Goal: Transaction & Acquisition: Download file/media

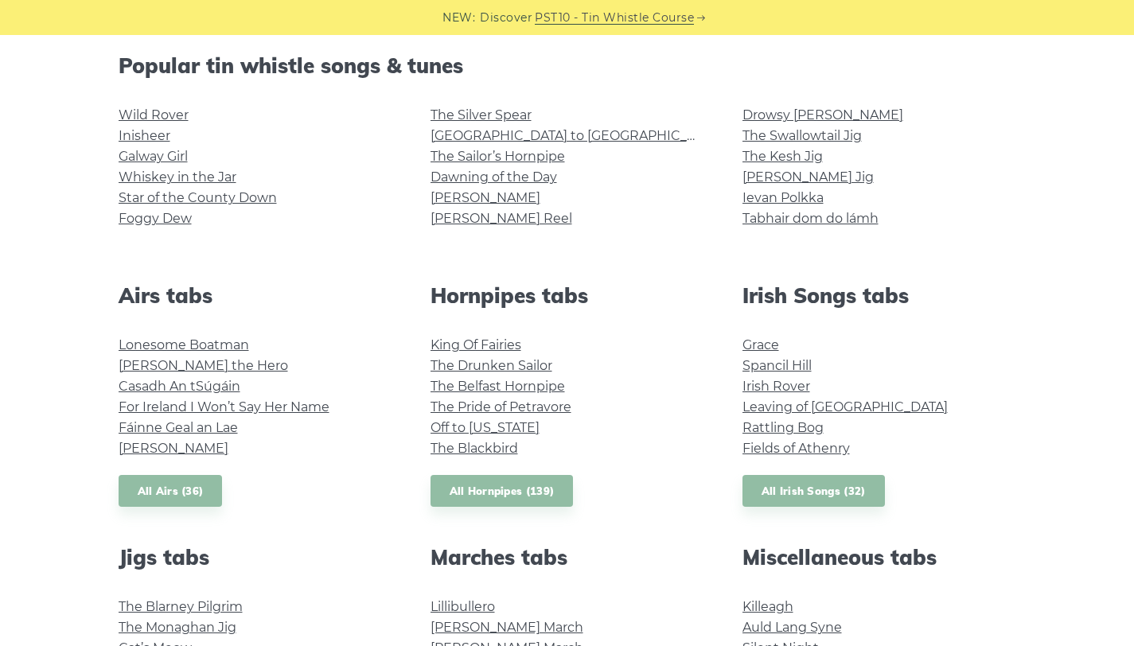
scroll to position [443, 0]
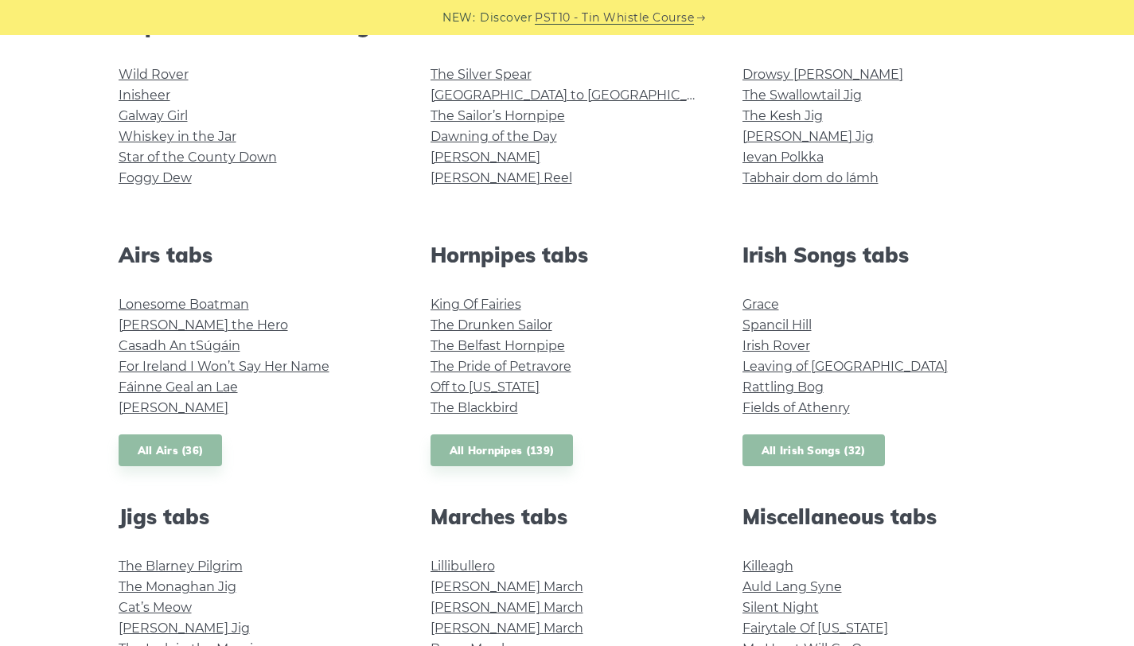
click at [802, 455] on link "All Irish Songs (32)" at bounding box center [814, 451] width 142 height 33
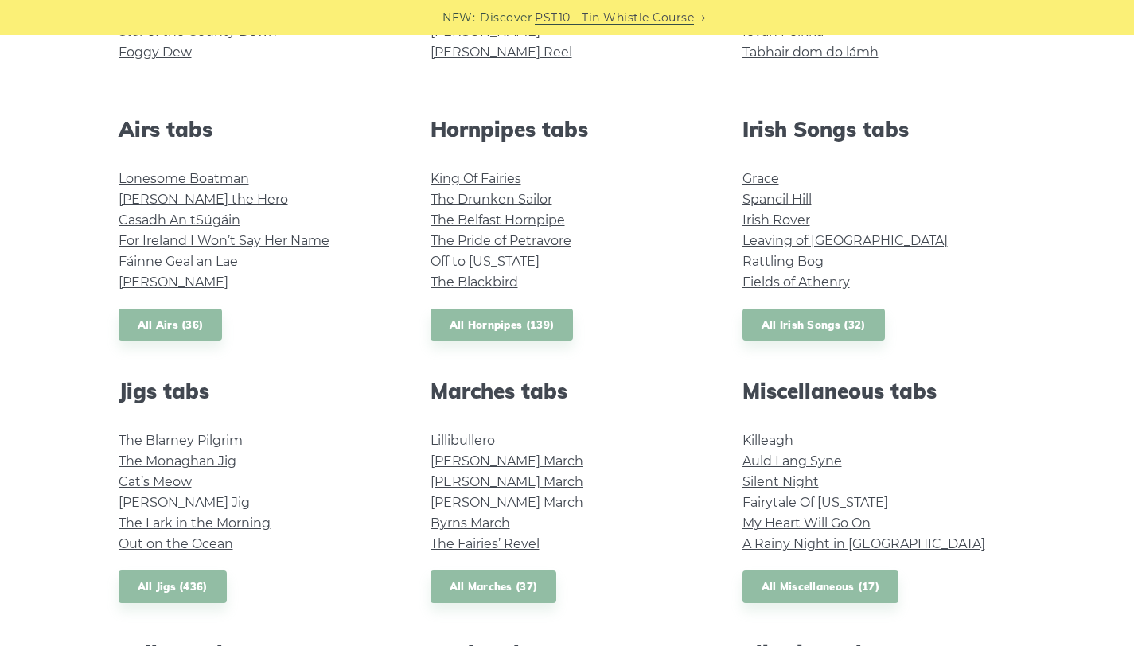
scroll to position [584, 0]
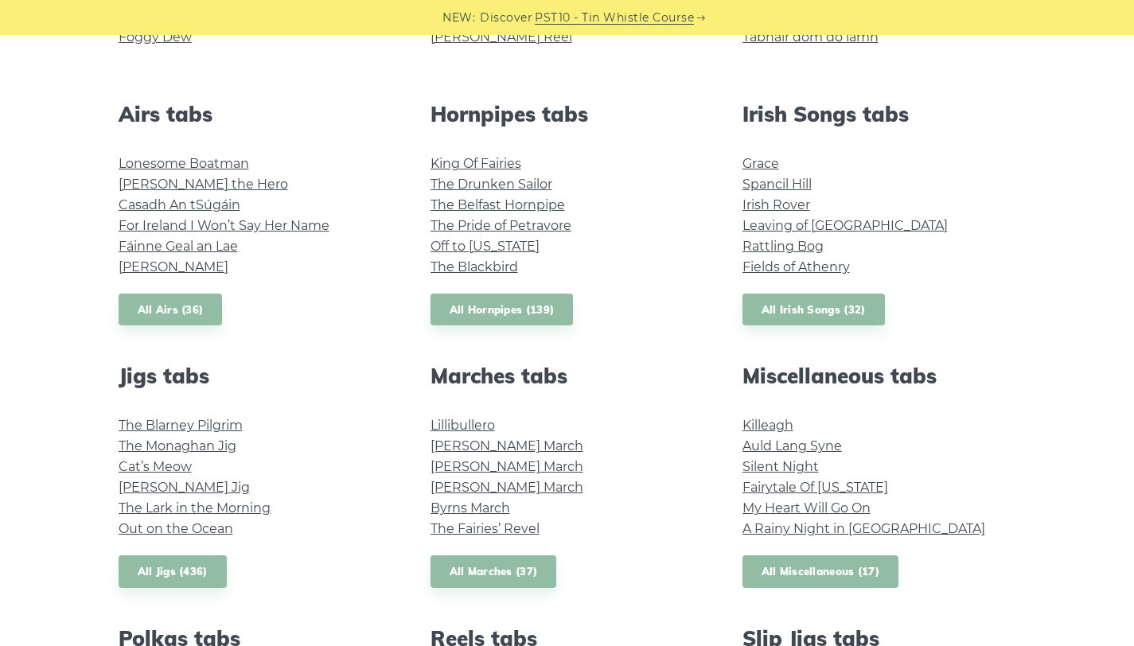
click at [809, 567] on link "All Miscellaneous (17)" at bounding box center [821, 572] width 157 height 33
click at [753, 414] on div "Miscellaneous tabs Killeagh Auld Lang Syne Silent Night Fairytale Of New York M…" at bounding box center [879, 476] width 312 height 224
click at [753, 417] on li "Killeagh" at bounding box center [880, 425] width 274 height 21
click at [756, 425] on link "Killeagh" at bounding box center [768, 425] width 51 height 15
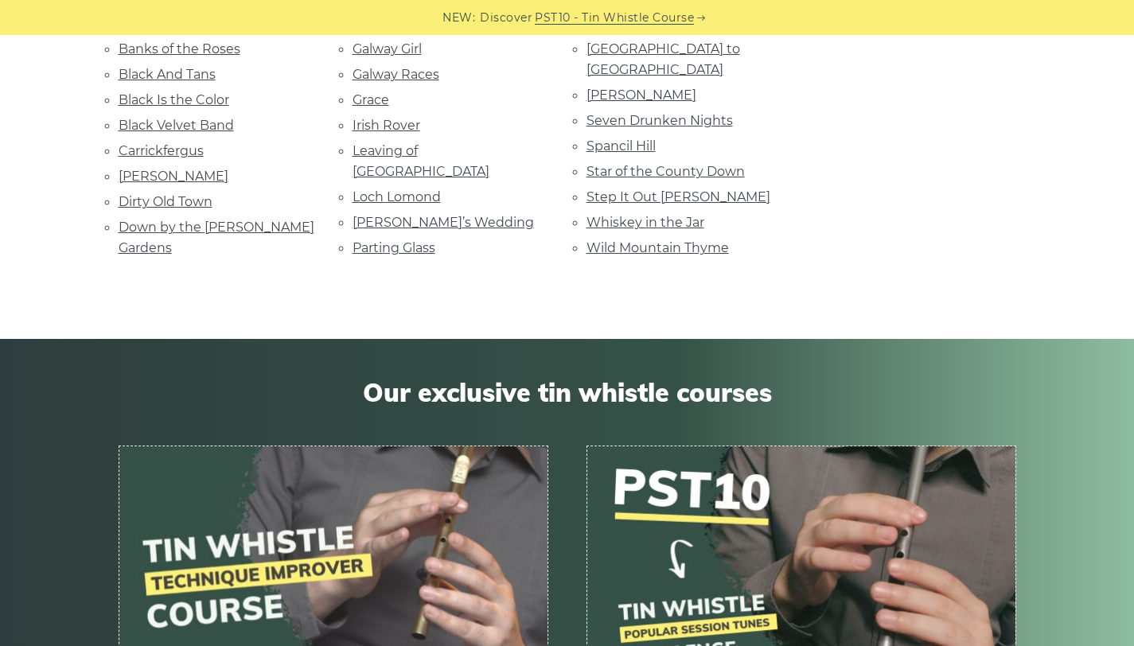
scroll to position [479, 0]
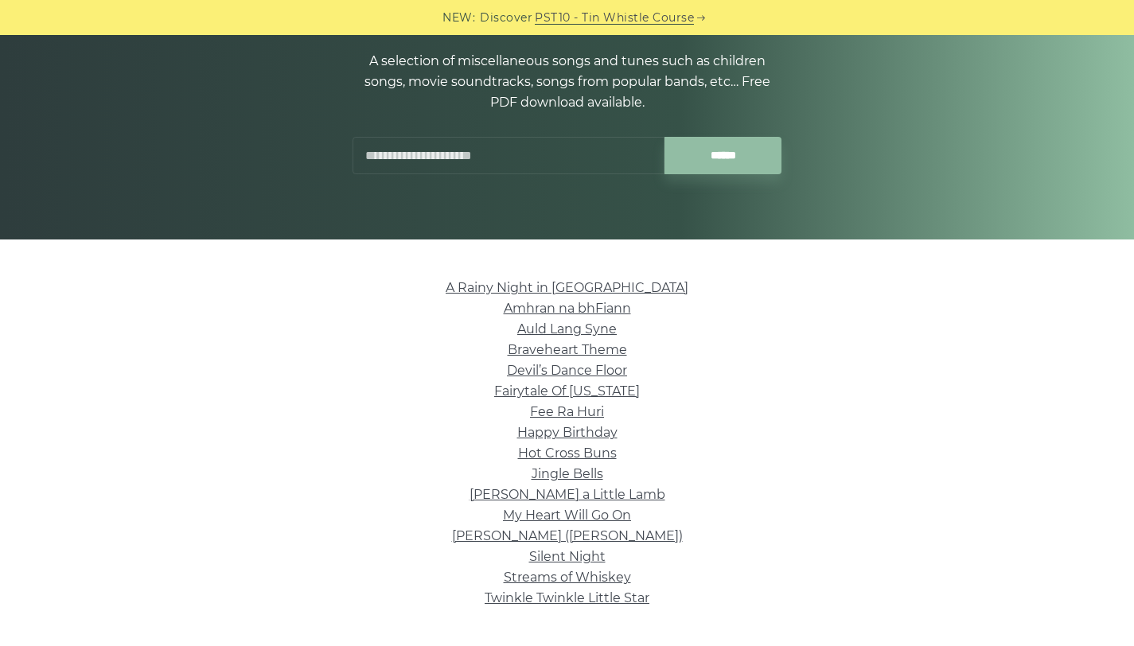
scroll to position [183, 0]
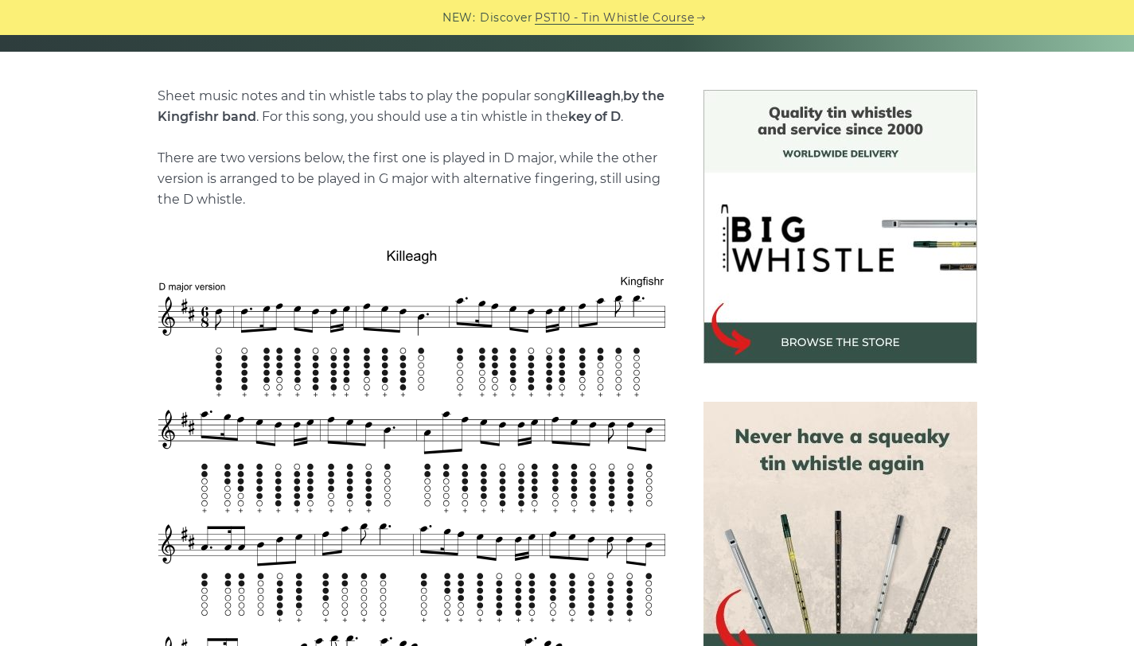
scroll to position [370, 0]
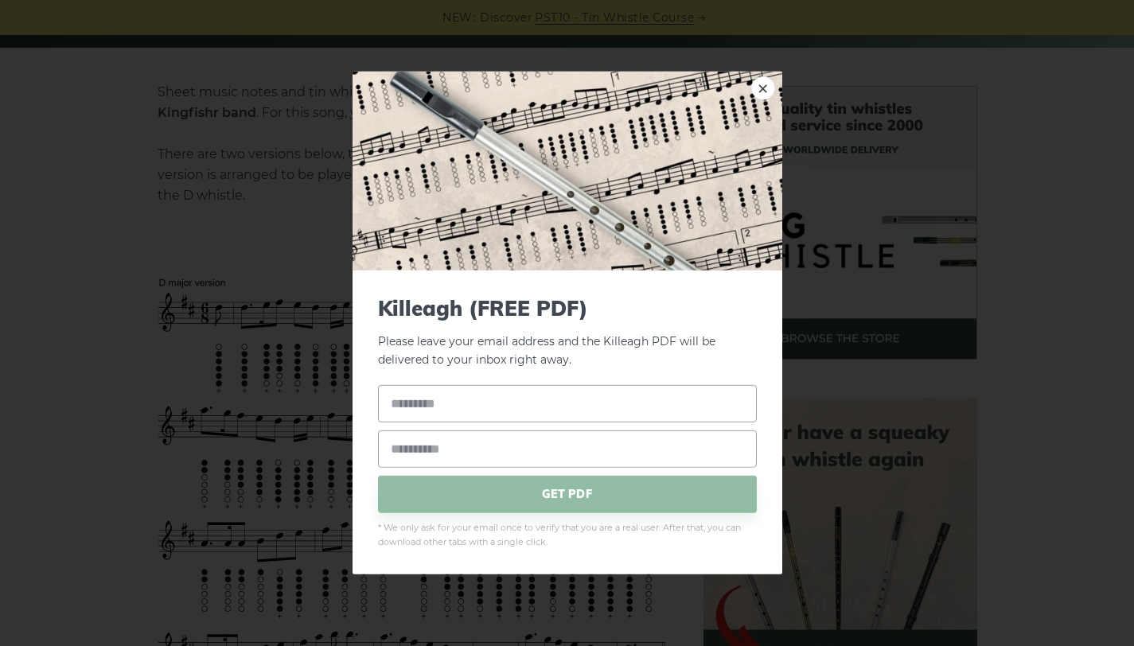
click at [566, 400] on input "text" at bounding box center [567, 402] width 379 height 37
click at [537, 438] on input "email" at bounding box center [567, 448] width 379 height 37
type input "**********"
click at [548, 404] on input "text" at bounding box center [567, 402] width 379 height 37
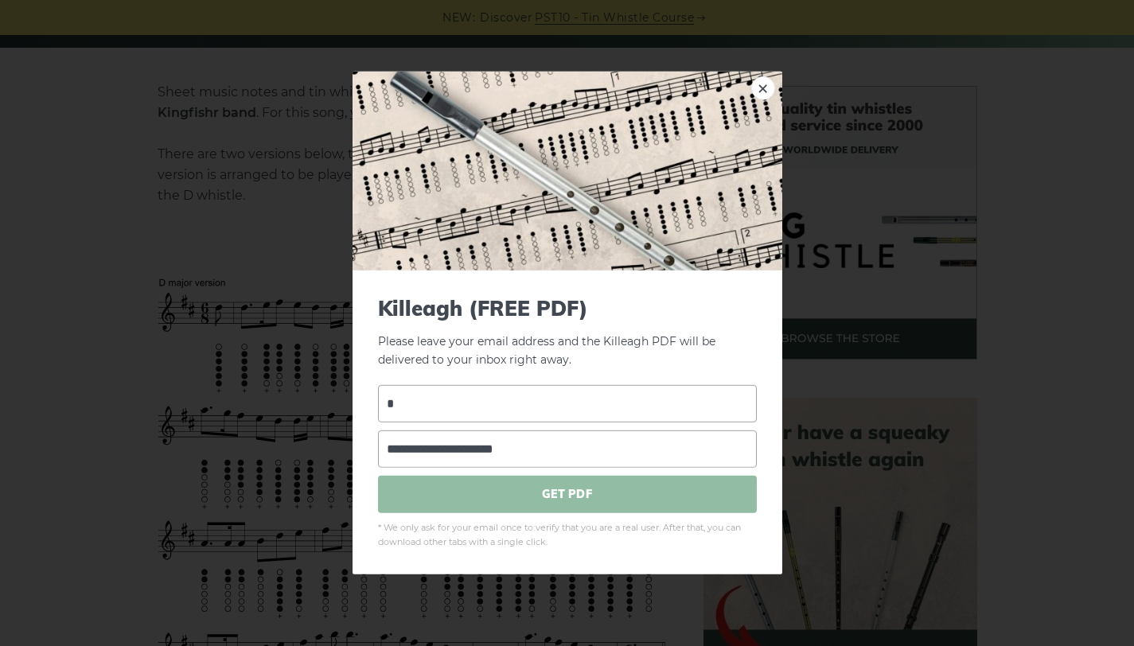
type input "*"
click at [541, 505] on span "GET PDF" at bounding box center [567, 493] width 379 height 37
